Goal: Task Accomplishment & Management: Manage account settings

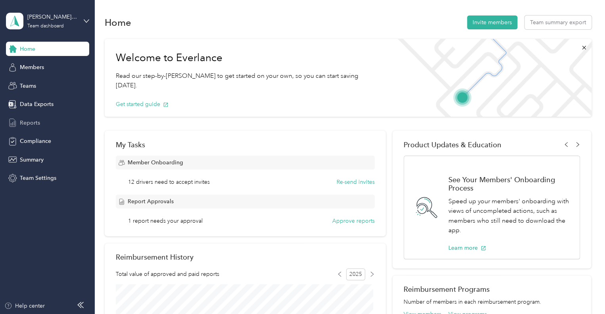
click at [35, 122] on span "Reports" at bounding box center [30, 123] width 20 height 8
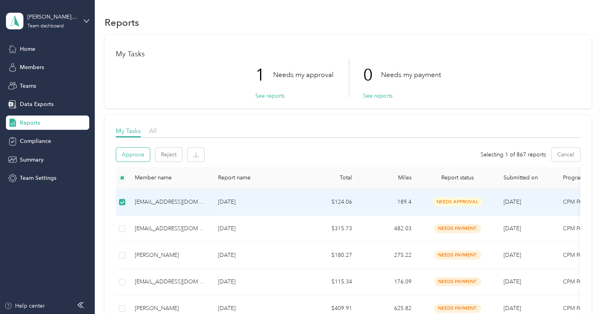
click at [130, 160] on button "Approve" at bounding box center [133, 155] width 34 height 14
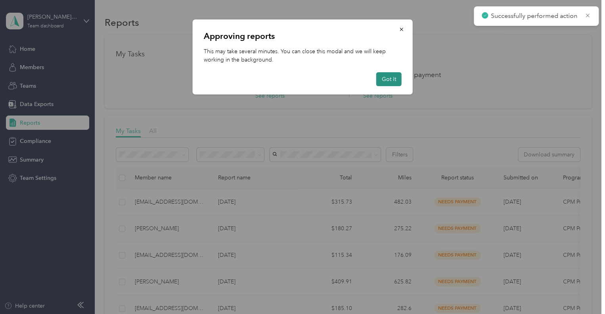
click at [387, 80] on button "Got it" at bounding box center [388, 79] width 25 height 14
